Goal: Information Seeking & Learning: Check status

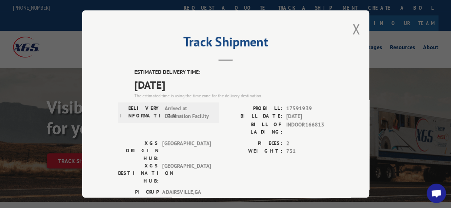
scroll to position [106, 0]
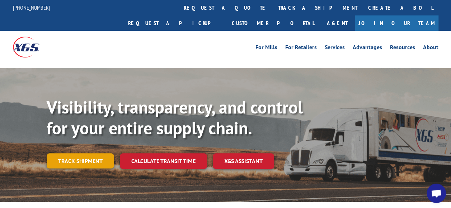
click at [92, 153] on link "Track shipment" at bounding box center [80, 160] width 67 height 15
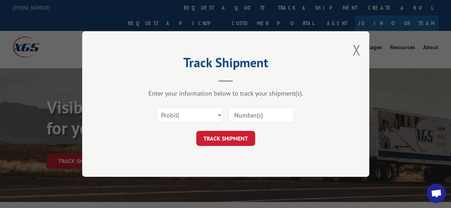
click at [258, 117] on input at bounding box center [261, 114] width 66 height 15
type input "17591939"
click at [229, 138] on button "TRACK SHIPMENT" at bounding box center [225, 138] width 59 height 15
type input "17591939"
click at [238, 139] on button "TRACK SHIPMENT" at bounding box center [225, 138] width 59 height 15
